Goal: Subscribe to service/newsletter

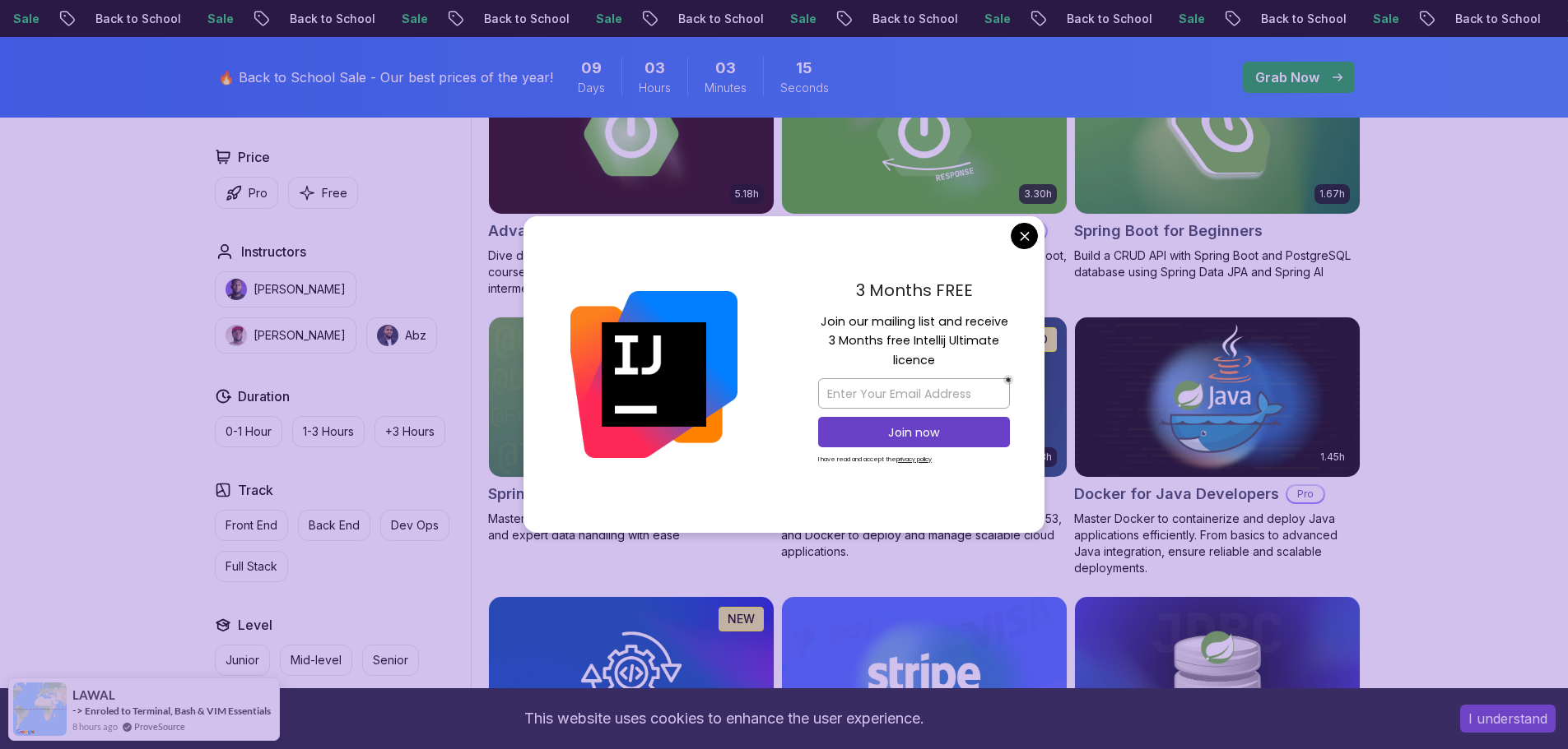
scroll to position [557, 0]
click at [938, 398] on input "email" at bounding box center [914, 394] width 191 height 31
type input "vishalmanivaasagam@gmail.com"
click at [933, 428] on p "Join now" at bounding box center [914, 433] width 156 height 17
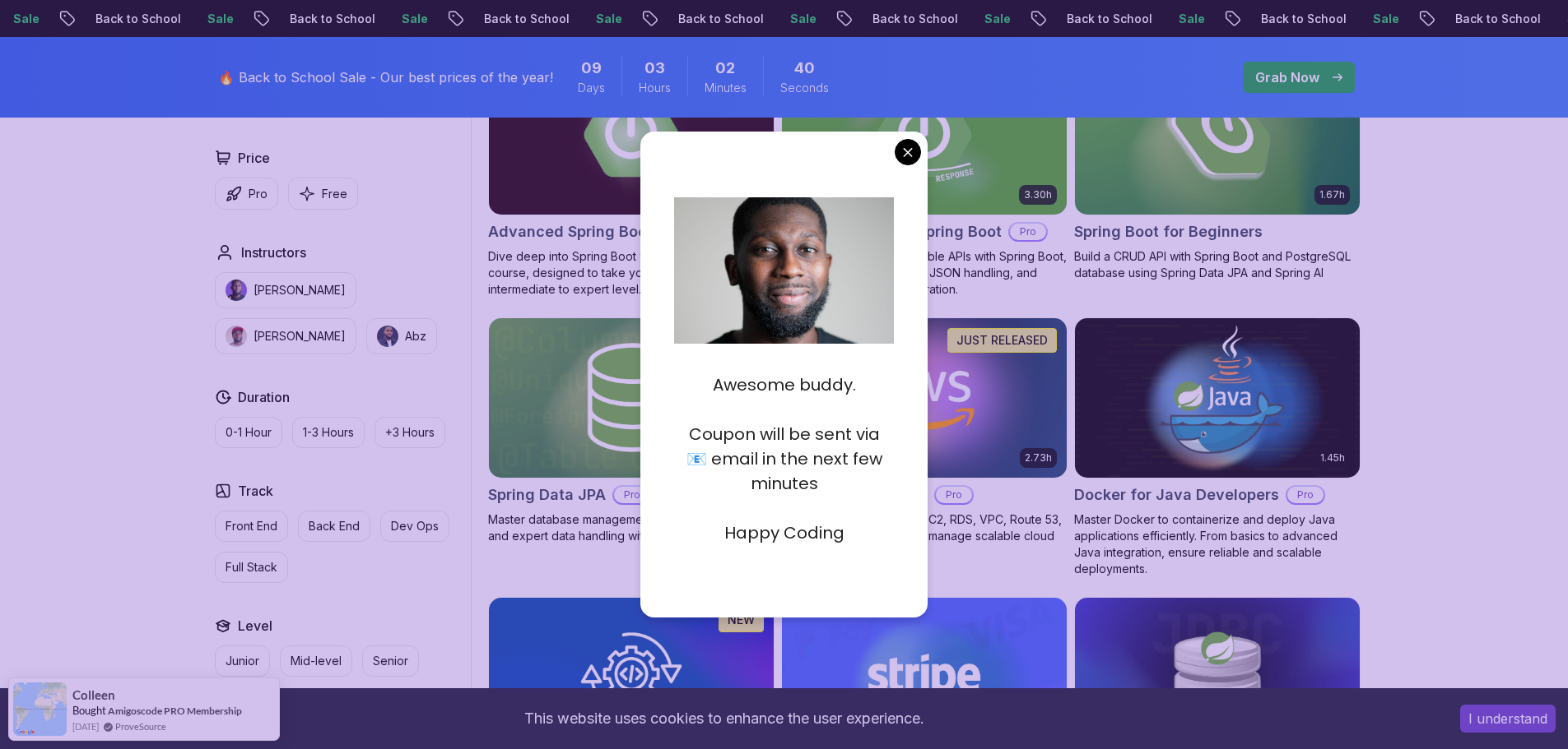
click at [725, 518] on p at bounding box center [783, 508] width 219 height 24
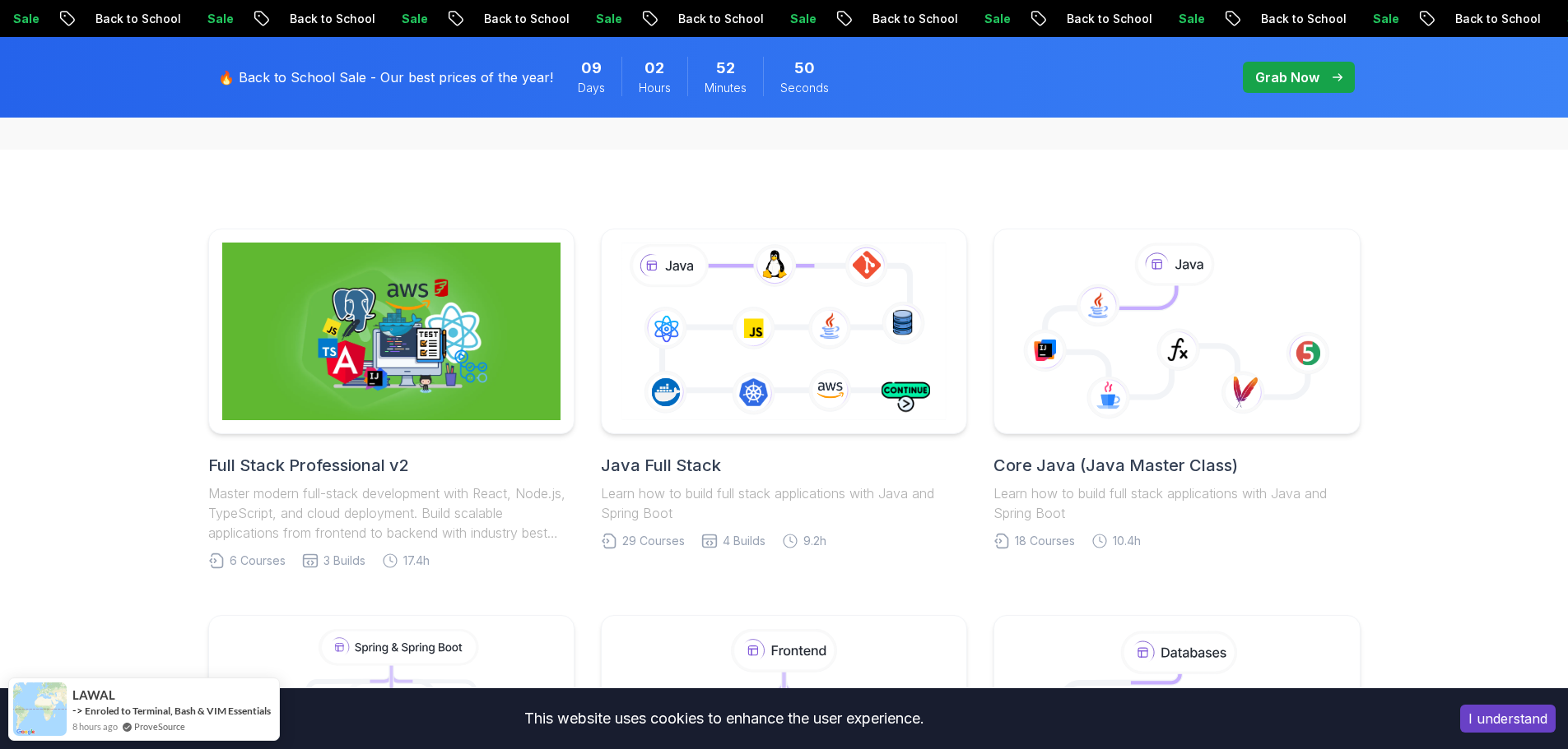
scroll to position [363, 0]
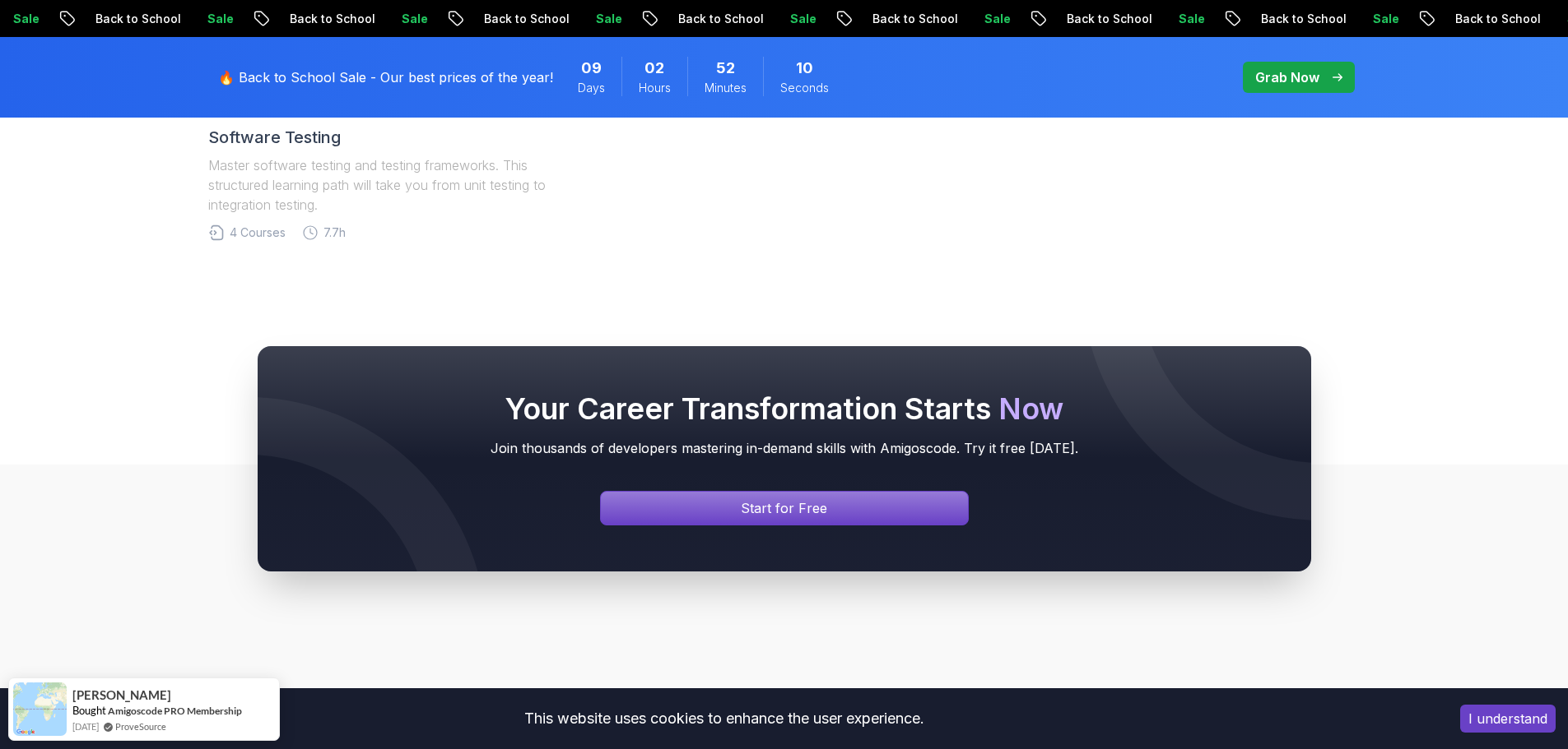
scroll to position [1437, 0]
